Goal: Task Accomplishment & Management: Complete application form

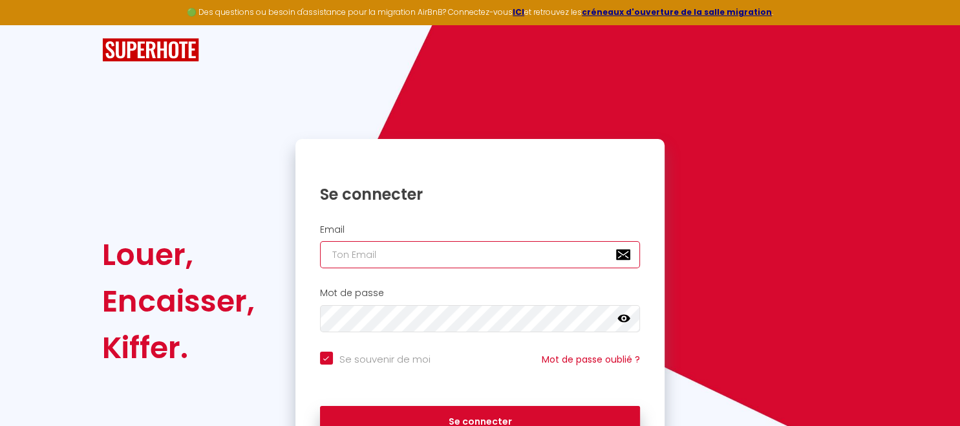
click at [376, 251] on input "email" at bounding box center [480, 254] width 321 height 27
type input "[EMAIL_ADDRESS][DOMAIN_NAME]"
checkbox input "true"
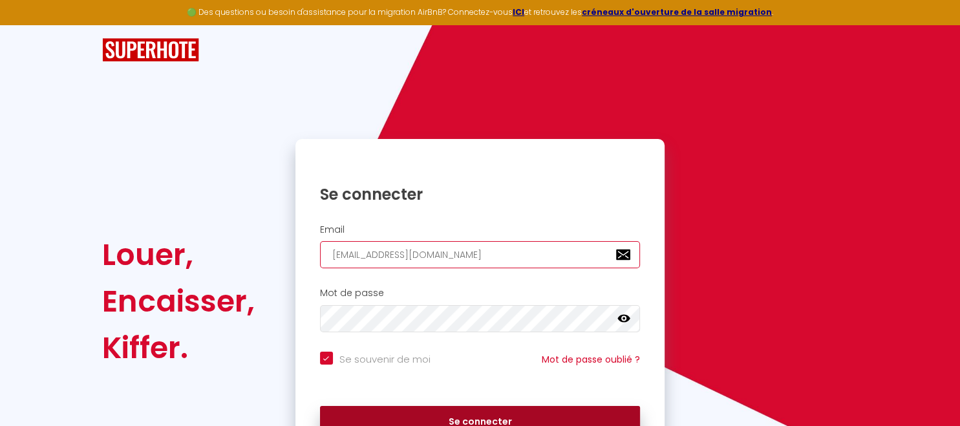
type input "[EMAIL_ADDRESS][DOMAIN_NAME]"
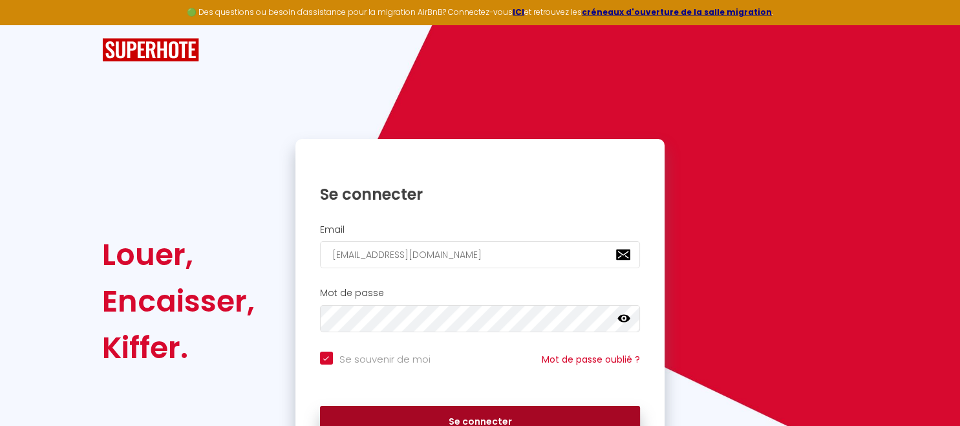
click at [485, 421] on button "Se connecter" at bounding box center [480, 422] width 321 height 32
checkbox input "true"
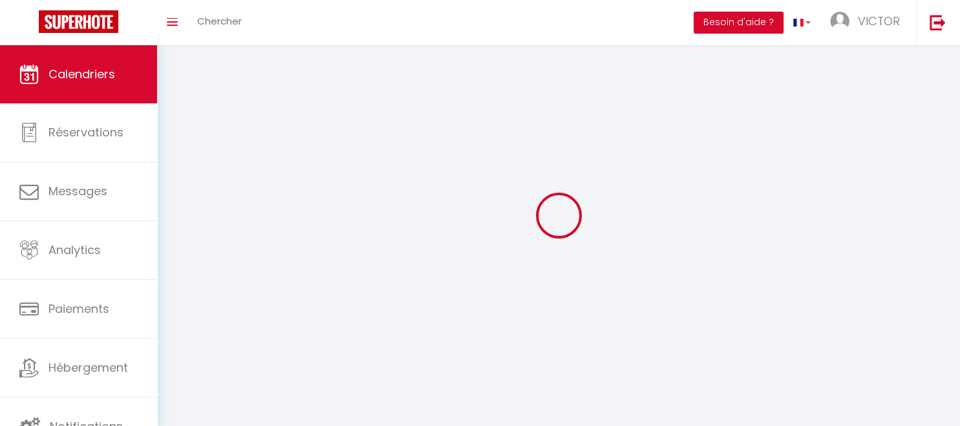
select select
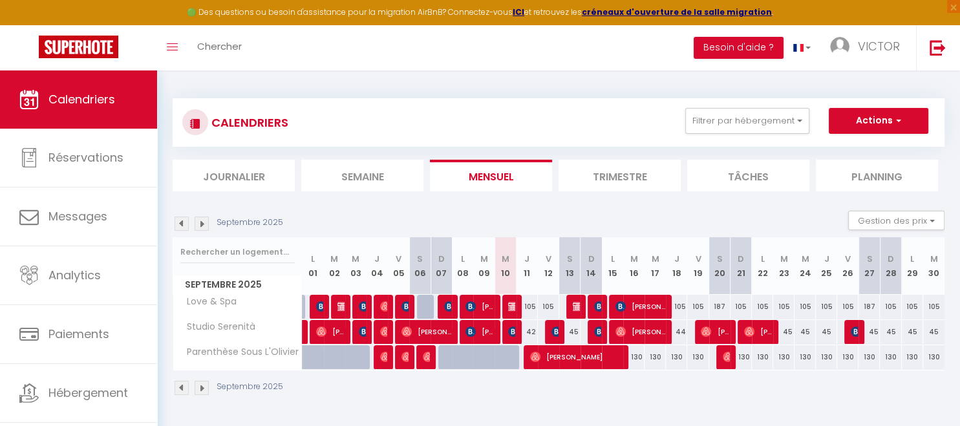
click at [510, 330] on img at bounding box center [513, 331] width 10 height 10
select select "OK"
select select "KO"
select select "0"
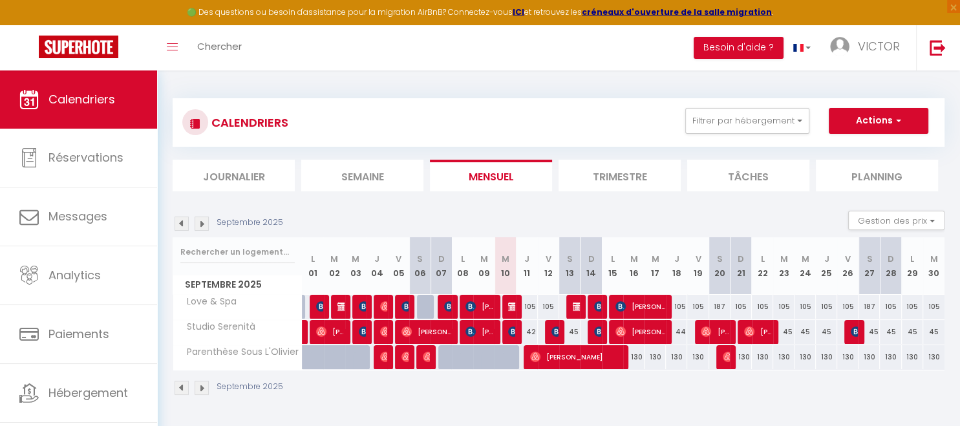
select select "1"
select select
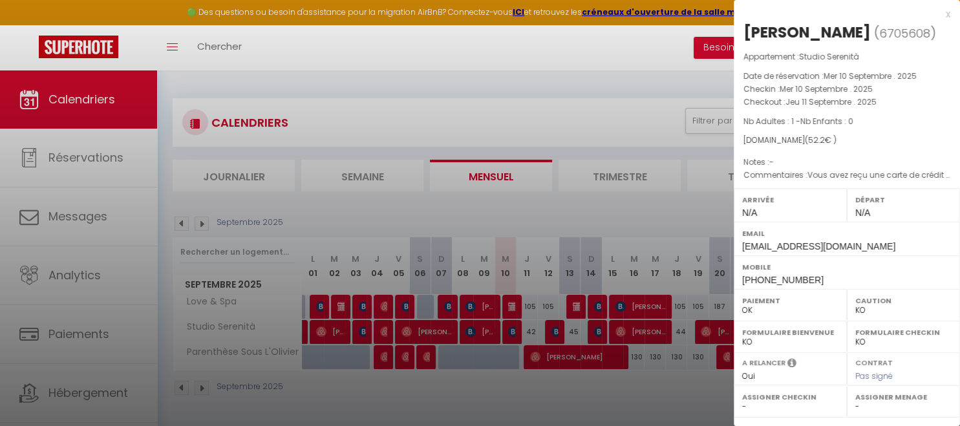
click at [946, 17] on div "x" at bounding box center [842, 14] width 217 height 16
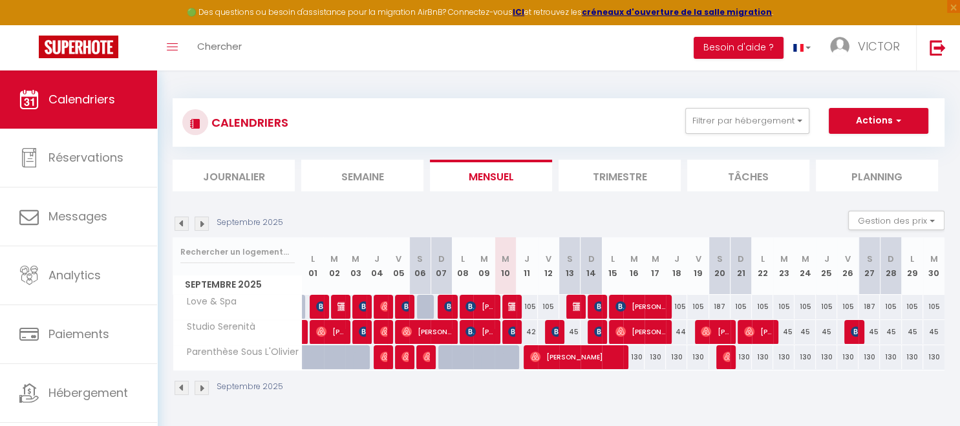
click at [512, 330] on img at bounding box center [513, 331] width 10 height 10
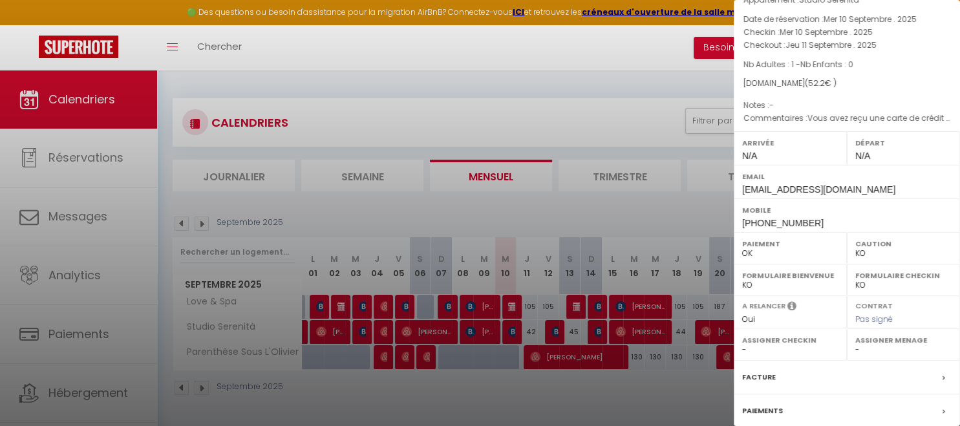
scroll to position [195, 0]
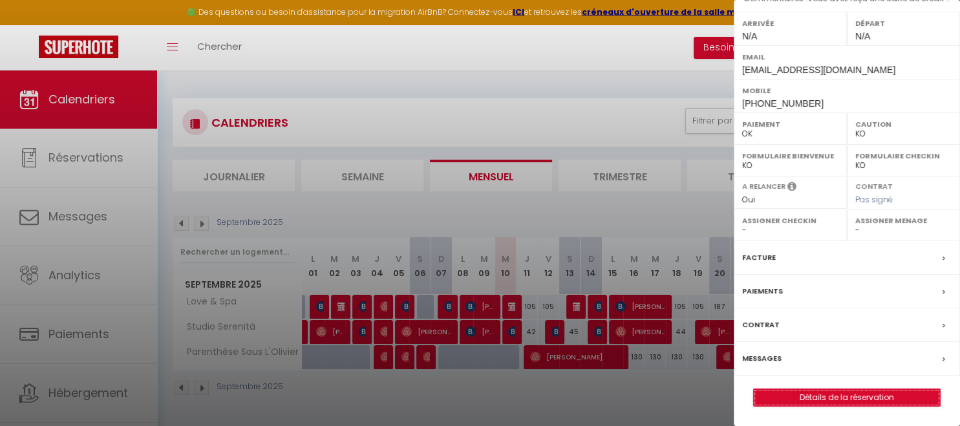
click at [830, 402] on link "Détails de la réservation" at bounding box center [847, 397] width 186 height 17
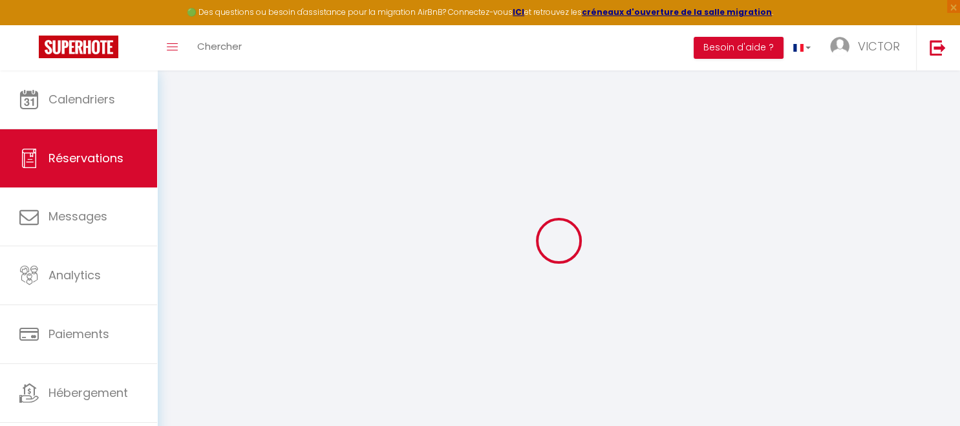
type input "Antonella"
type input "[PERSON_NAME]"
type input "[EMAIL_ADDRESS][DOMAIN_NAME]"
type input "[PHONE_NUMBER]"
type input "01170"
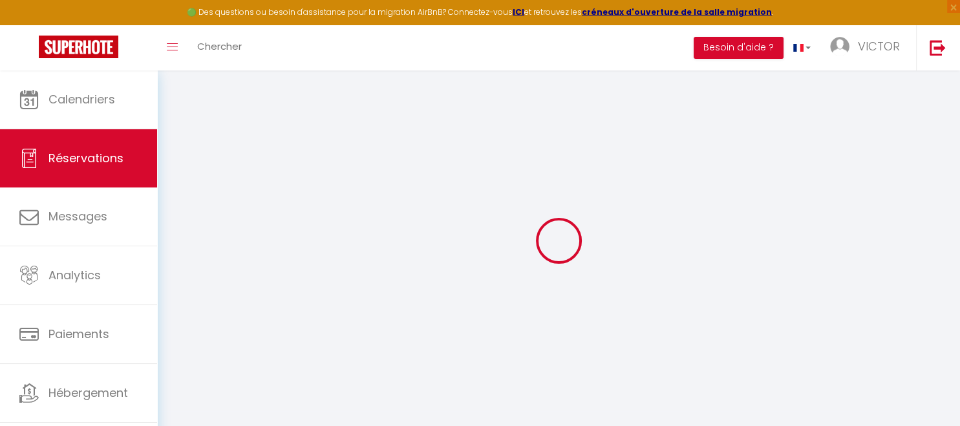
type input "87 [GEOGRAPHIC_DATA]"
type input "Cessy"
select select "FR"
type input "8.87"
select select "664"
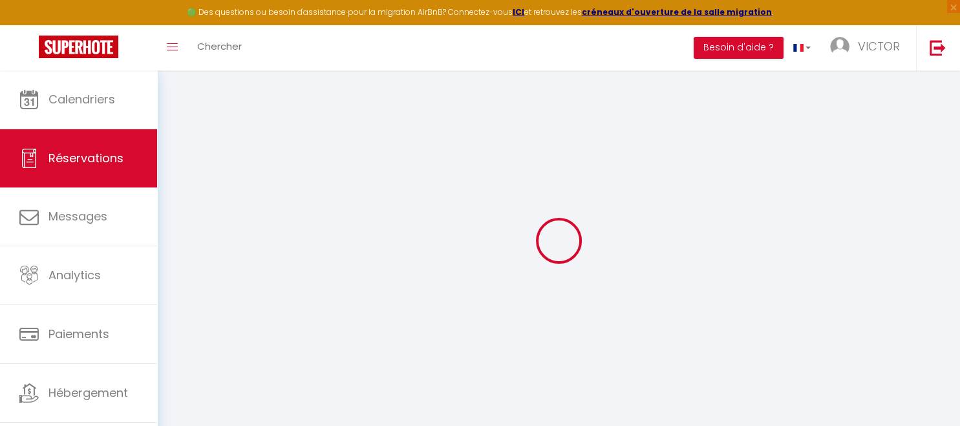
select select "1"
select select
type input "1"
select select "12"
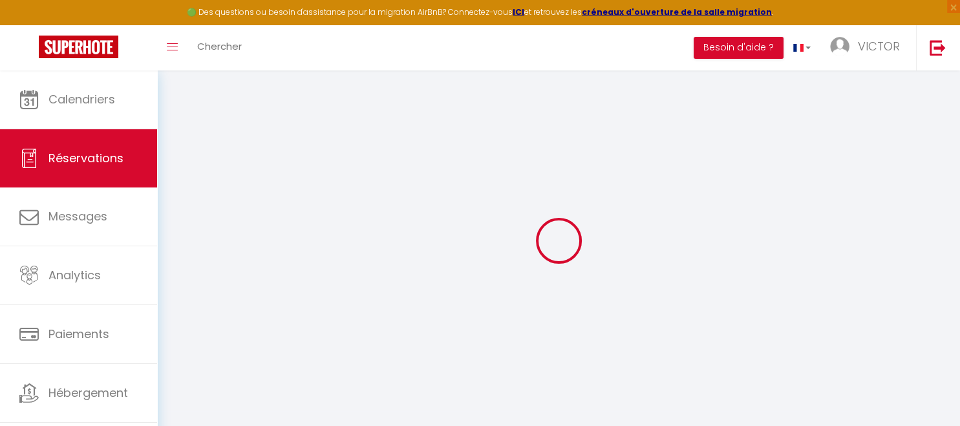
select select
type input "52.2"
checkbox input "false"
type input "0"
select select "2"
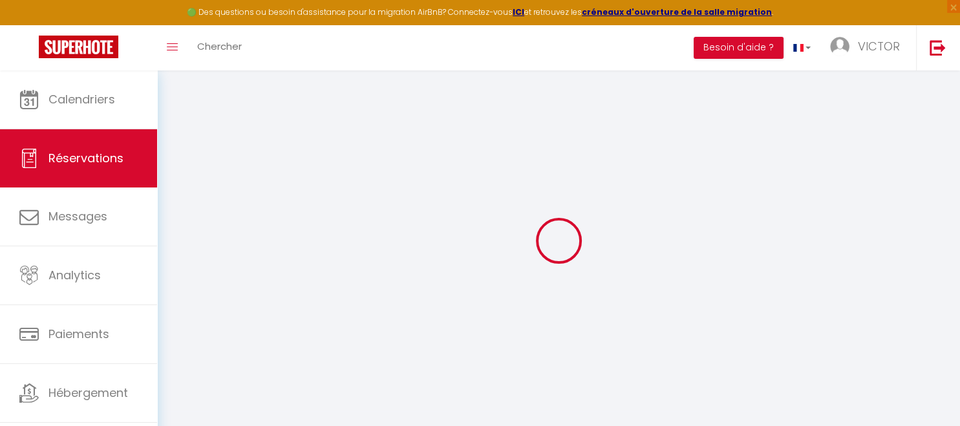
type input "0"
select select
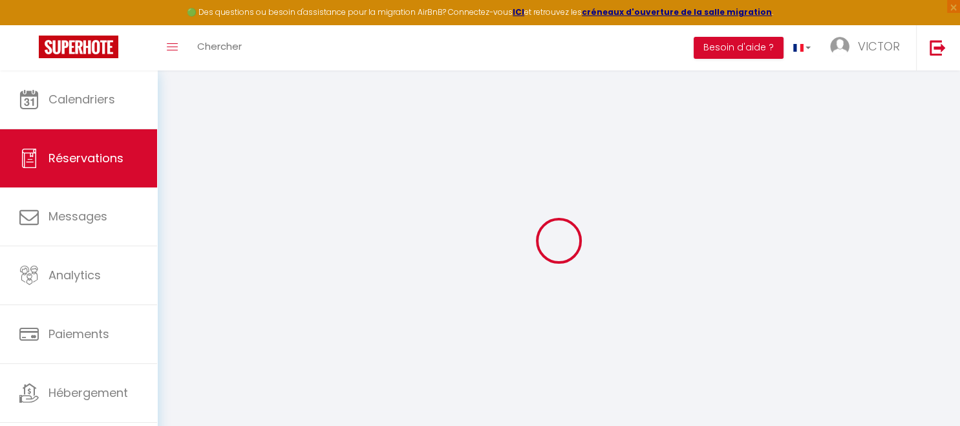
select select "14"
checkbox input "false"
select select
checkbox input "false"
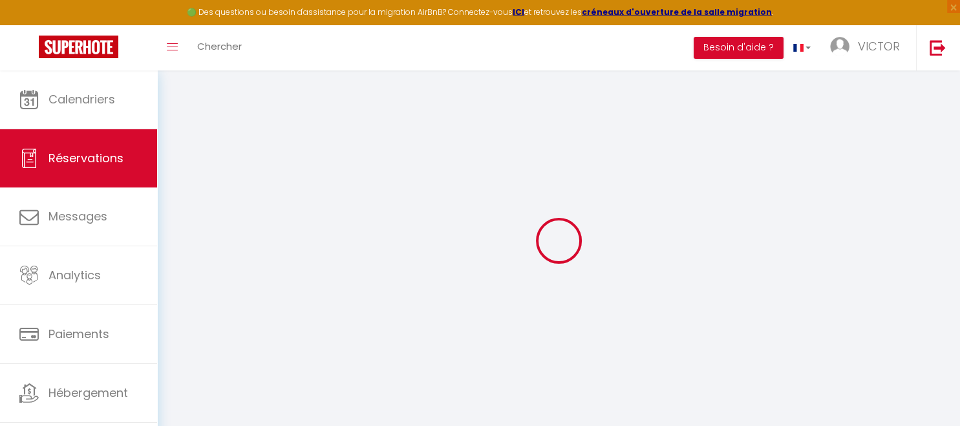
select select
checkbox input "false"
select select
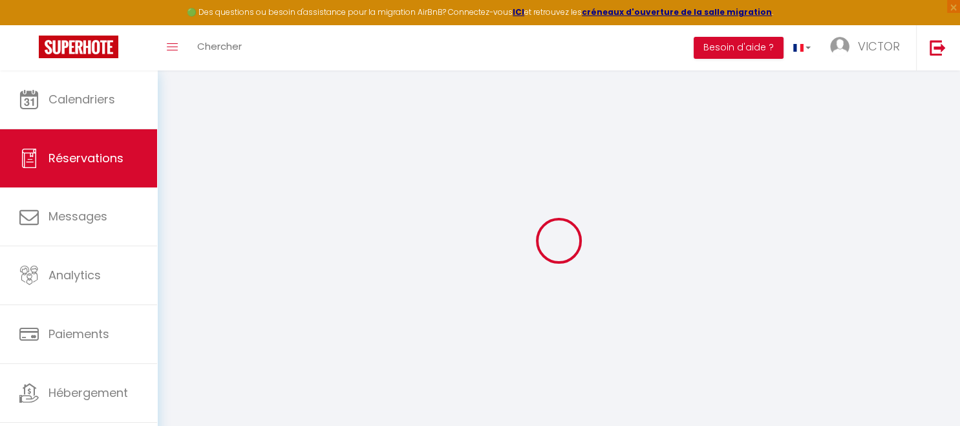
checkbox input "false"
type voyageur0 "Vous avez reçu une carte de crédit virtuelle pour cette réservation.Vous pourre…"
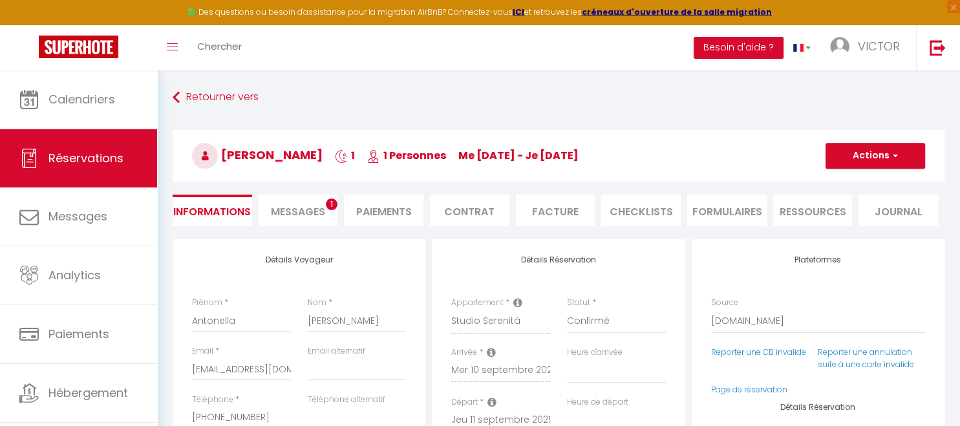
select select
checkbox input "false"
select select
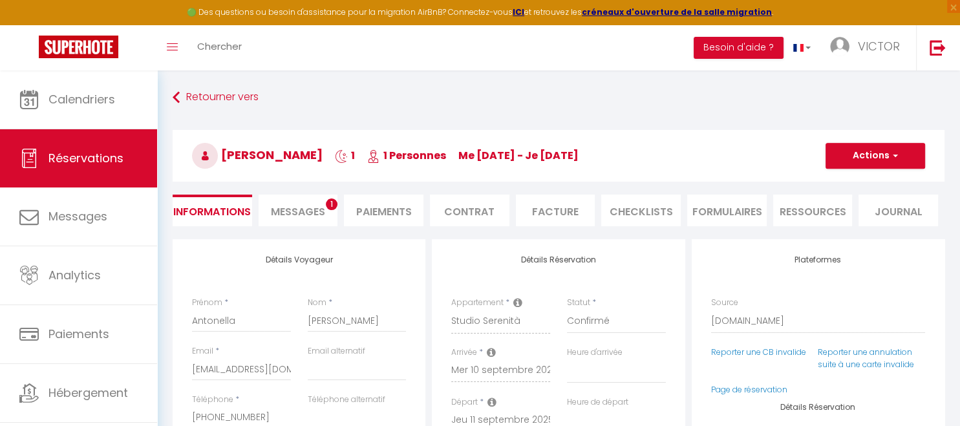
click at [306, 216] on span "Messages" at bounding box center [298, 211] width 54 height 15
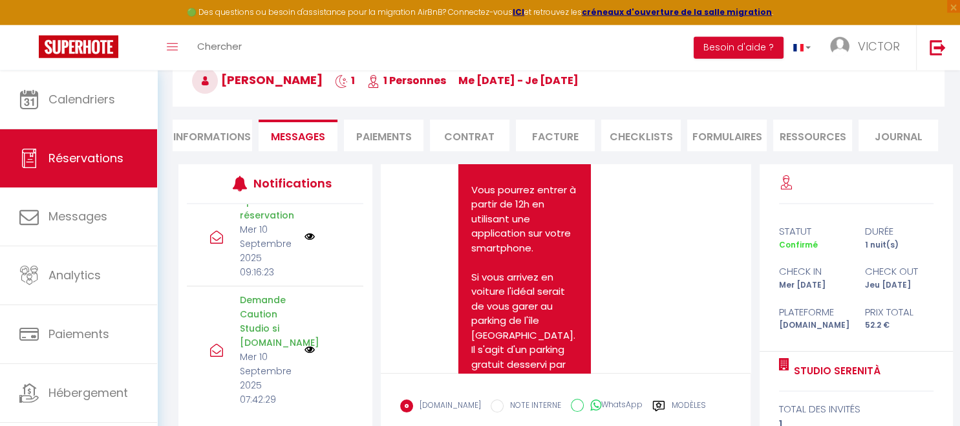
scroll to position [136, 0]
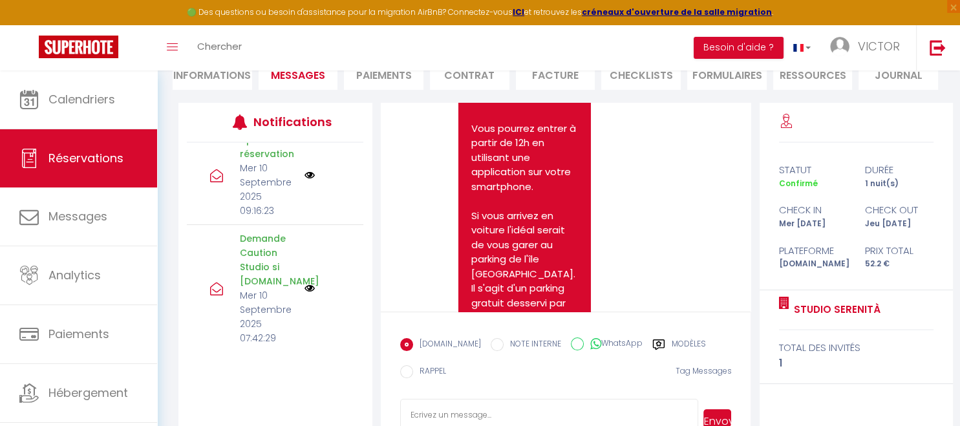
click at [261, 268] on p "Demande Caution Studio si [DOMAIN_NAME]" at bounding box center [268, 259] width 57 height 57
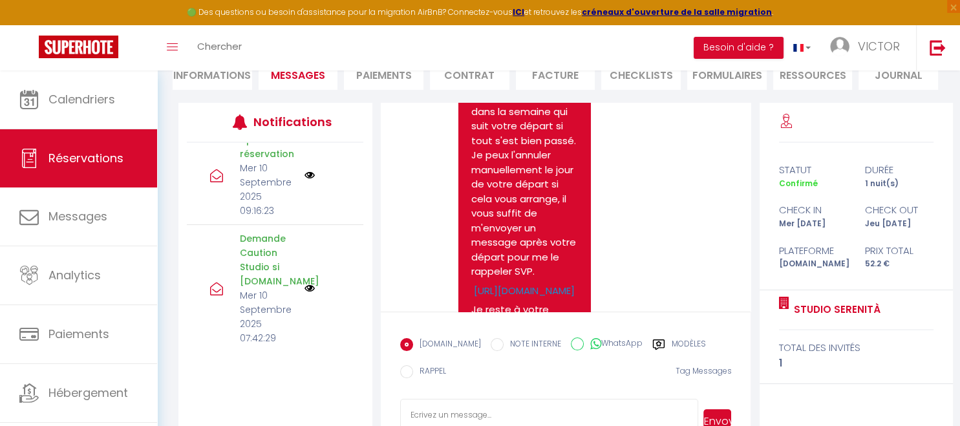
scroll to position [1313, 0]
